Goal: Answer question/provide support: Answer question/provide support

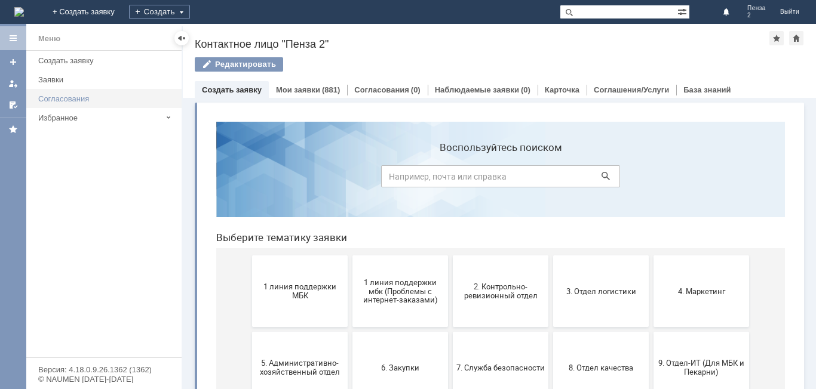
click at [81, 101] on div "Согласования" at bounding box center [106, 98] width 136 height 9
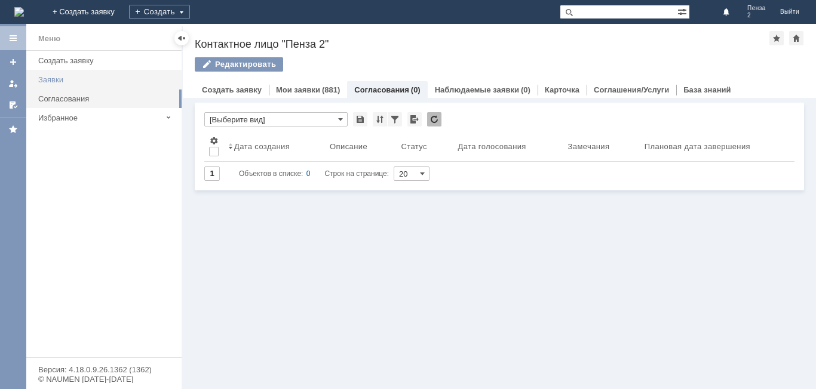
click at [51, 74] on link "Заявки" at bounding box center [106, 79] width 146 height 19
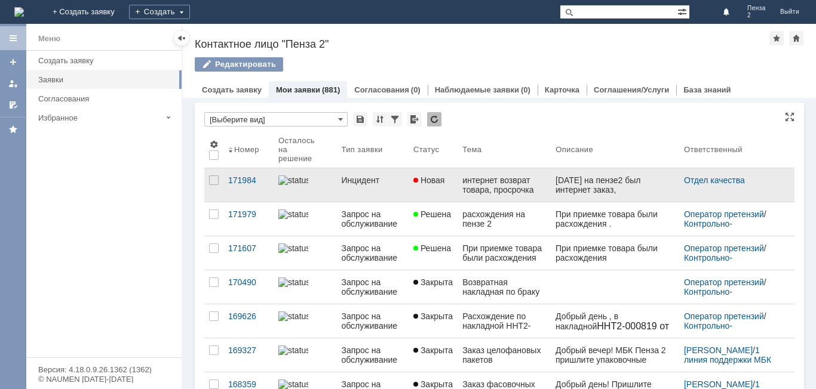
click at [513, 190] on div "интернет возврат товара, просрочка" at bounding box center [504, 185] width 84 height 19
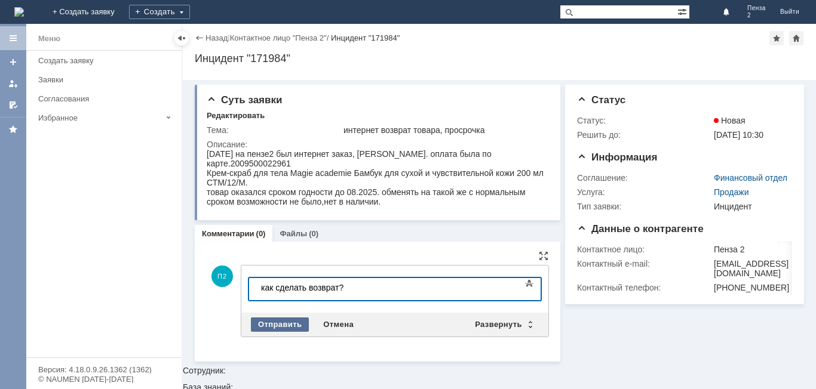
click at [287, 324] on div "Отправить" at bounding box center [280, 325] width 58 height 14
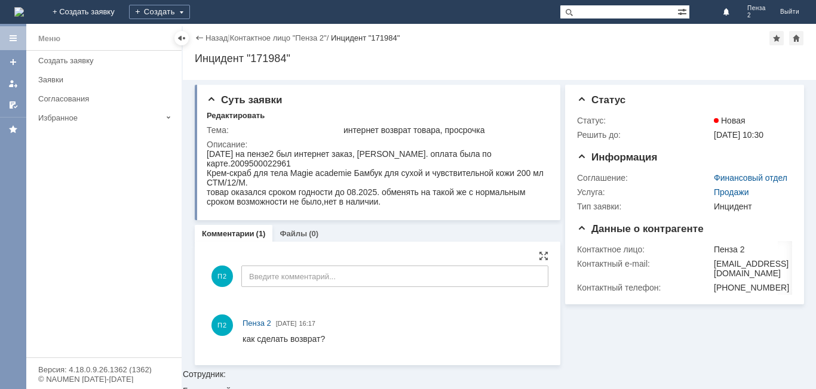
click at [13, 36] on div at bounding box center [13, 38] width 10 height 10
